Goal: Check status: Check status

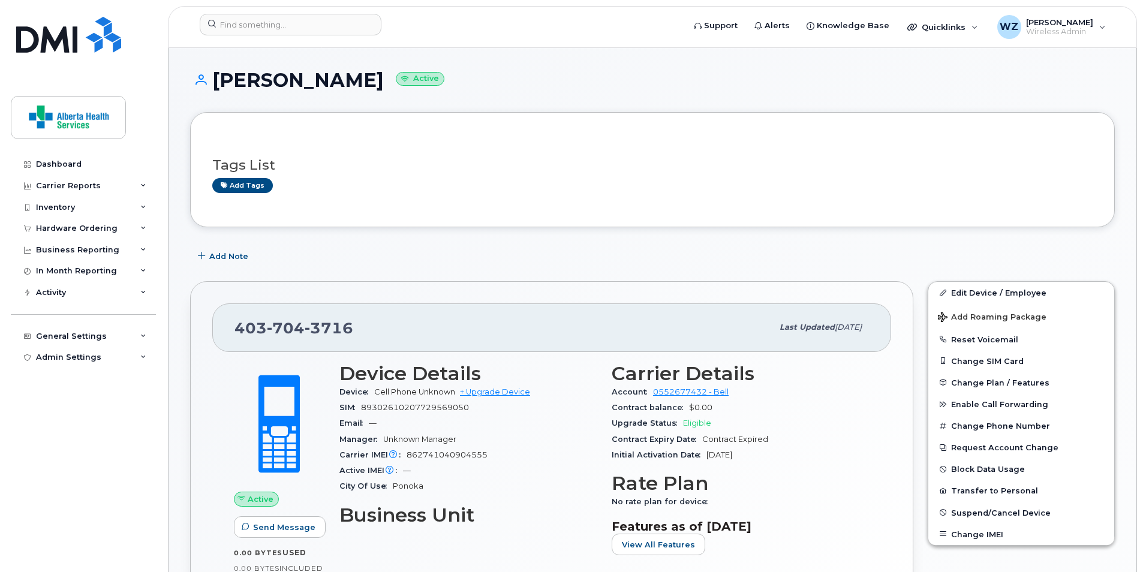
scroll to position [97, 0]
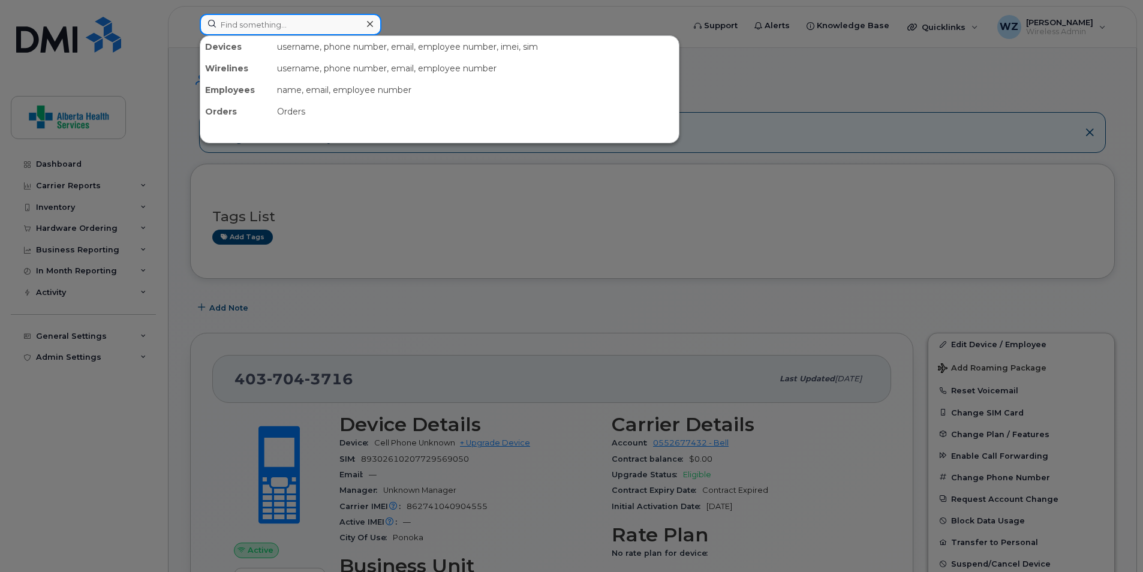
paste input "5872155471"
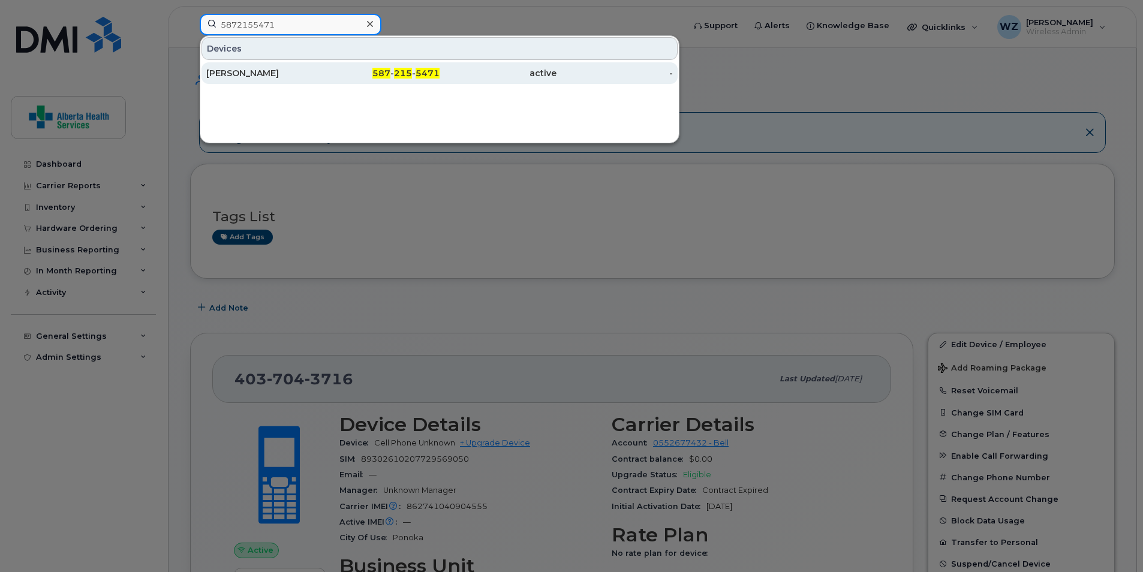
type input "5872155471"
click at [284, 73] on div "[PERSON_NAME]" at bounding box center [264, 73] width 117 height 12
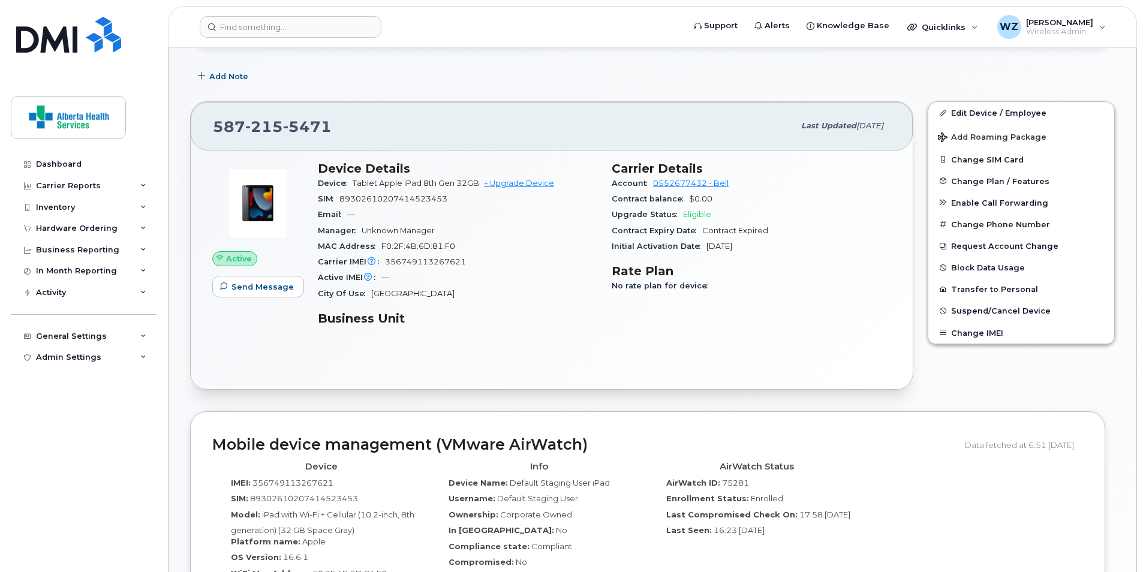
scroll to position [420, 0]
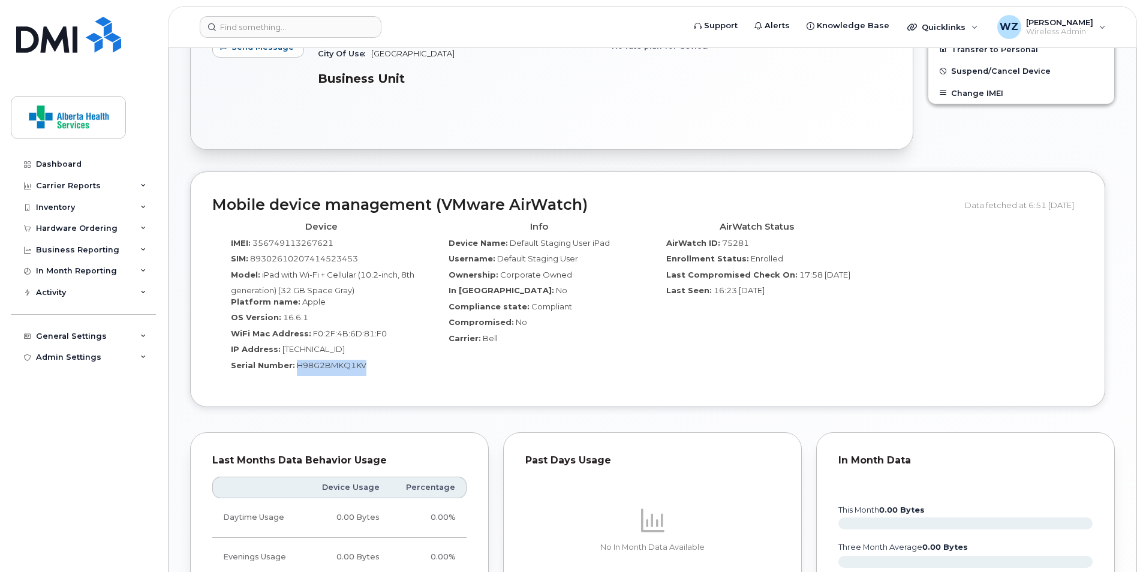
drag, startPoint x: 342, startPoint y: 369, endPoint x: 296, endPoint y: 369, distance: 46.8
click at [296, 369] on div "Serial Number: H98G2BMKQ1KV" at bounding box center [321, 368] width 200 height 16
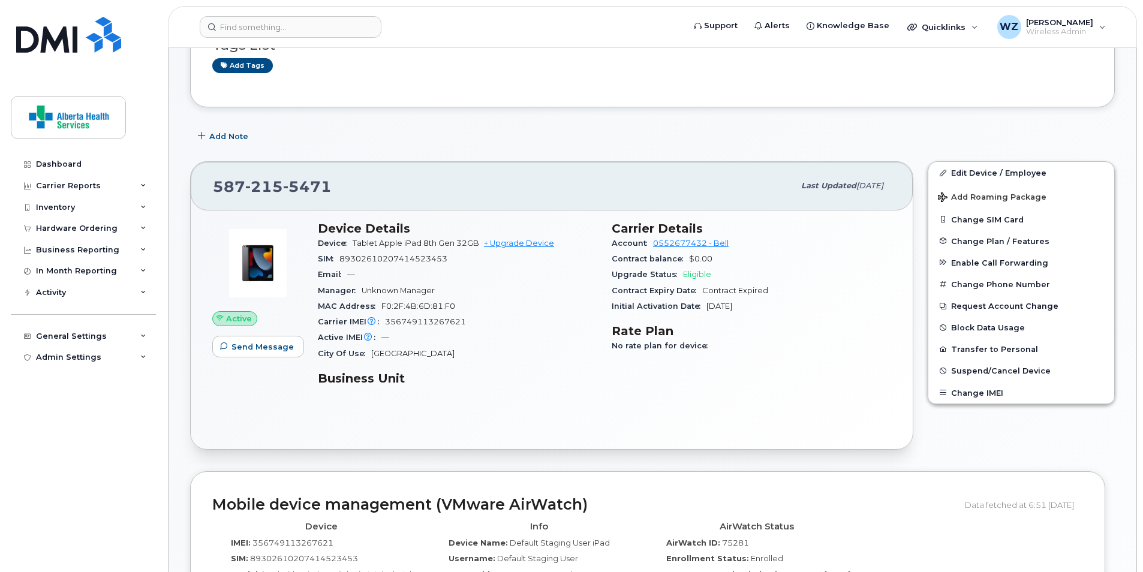
scroll to position [0, 0]
